Goal: Task Accomplishment & Management: Manage account settings

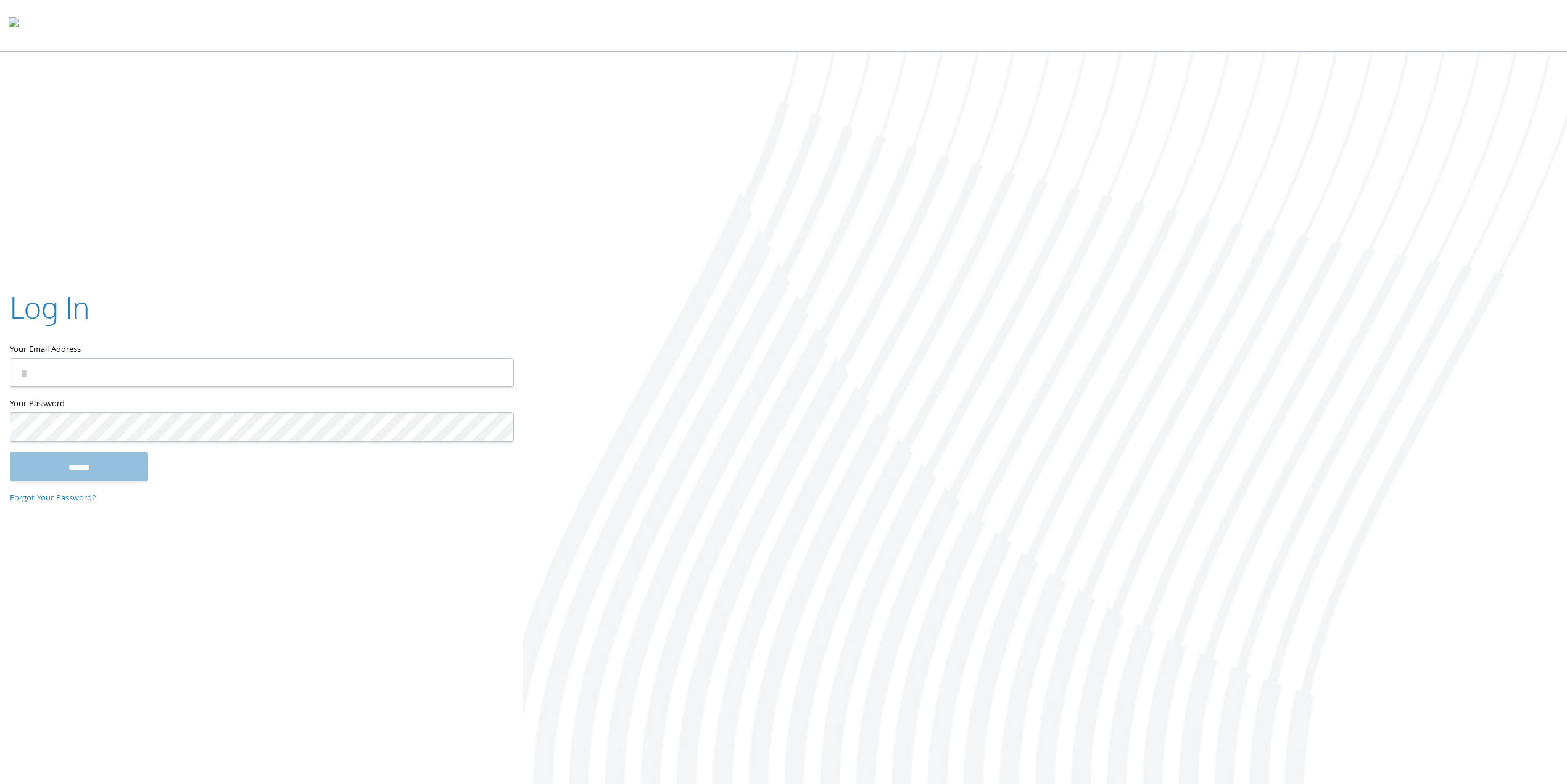
type input "**********"
click at [67, 450] on div "Your Password This field is required" at bounding box center [261, 424] width 503 height 55
click at [65, 457] on input "******" at bounding box center [79, 466] width 138 height 30
